Goal: Use online tool/utility

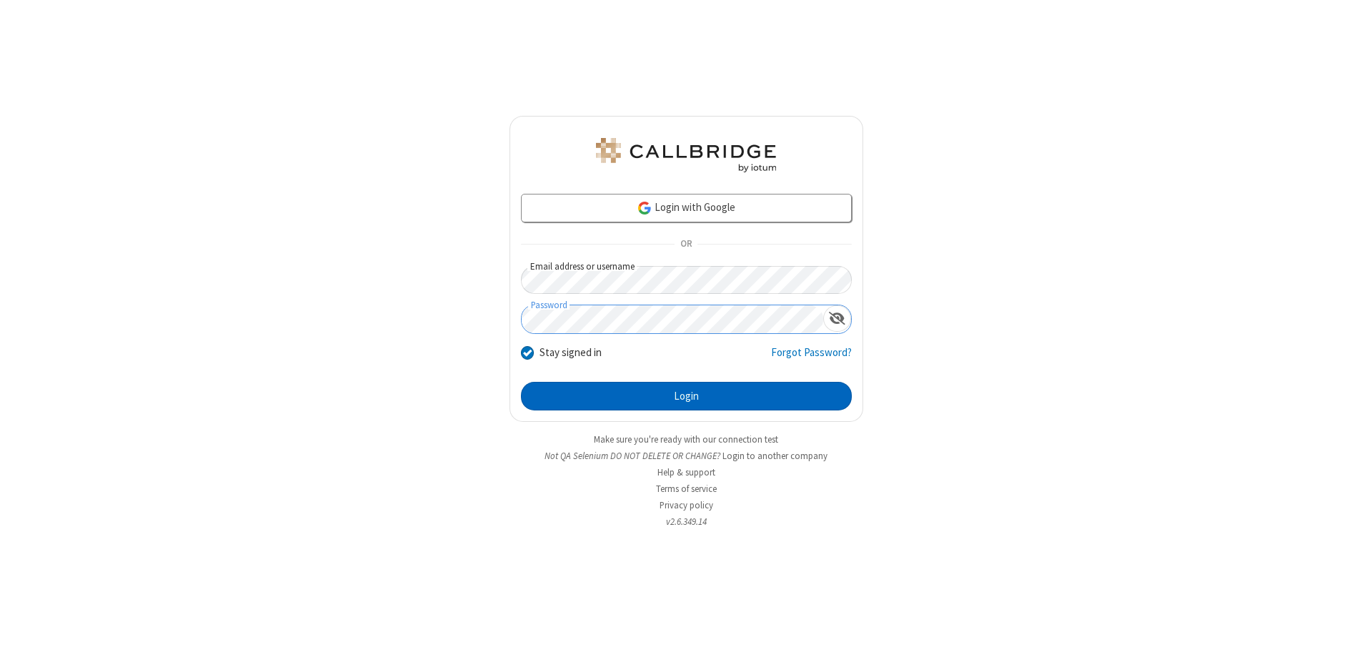
click at [686, 396] on button "Login" at bounding box center [686, 396] width 331 height 29
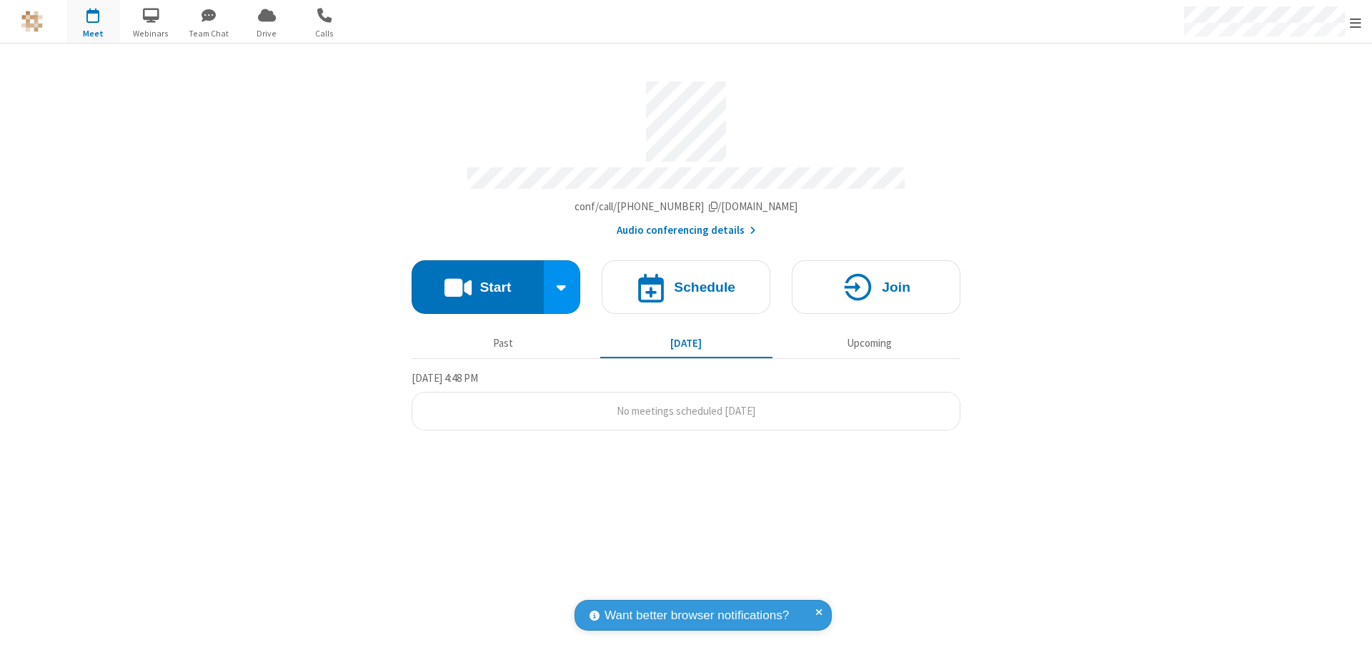
click at [477, 280] on button "Start" at bounding box center [478, 287] width 132 height 54
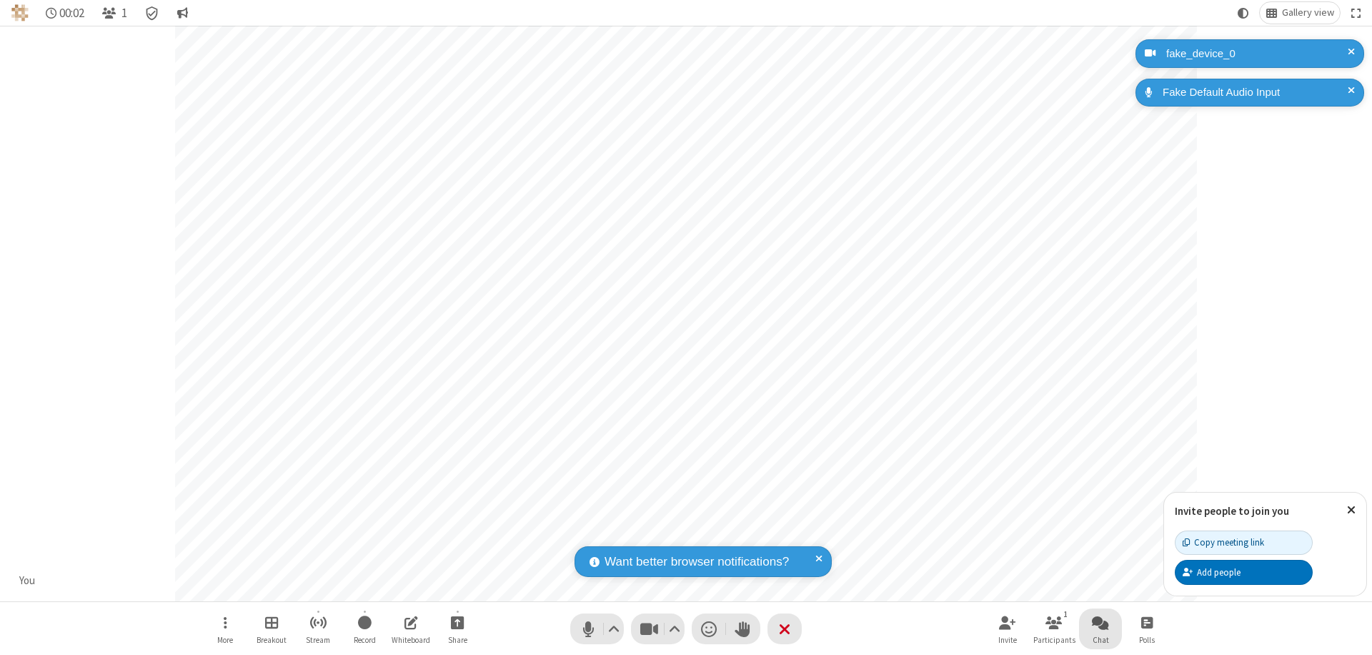
click at [1100, 622] on span "Open chat" at bounding box center [1100, 622] width 17 height 18
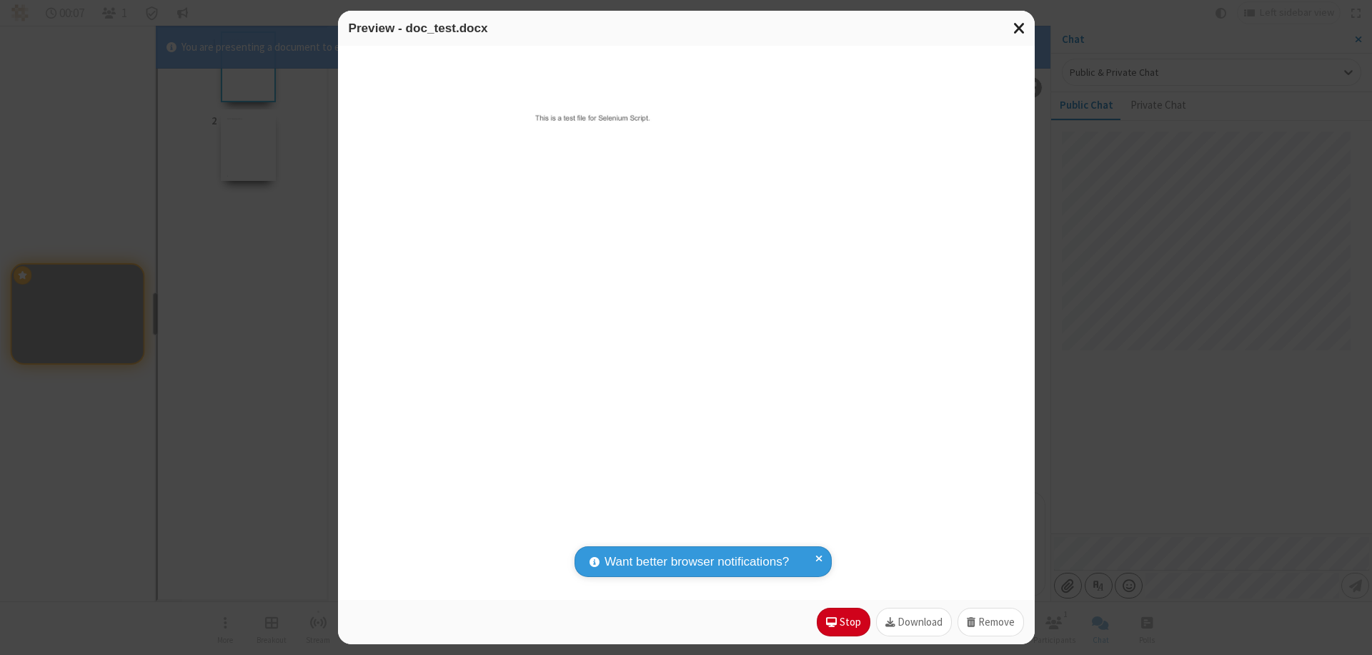
click at [1019, 28] on span "Close modal" at bounding box center [1019, 28] width 13 height 19
